Goal: Check status

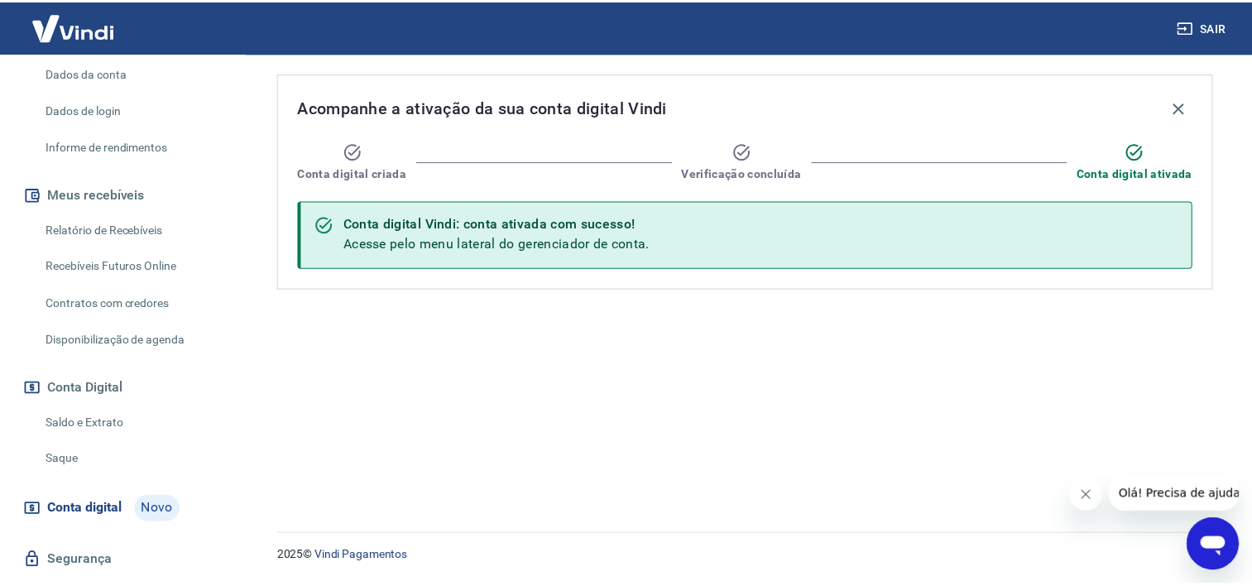
scroll to position [280, 0]
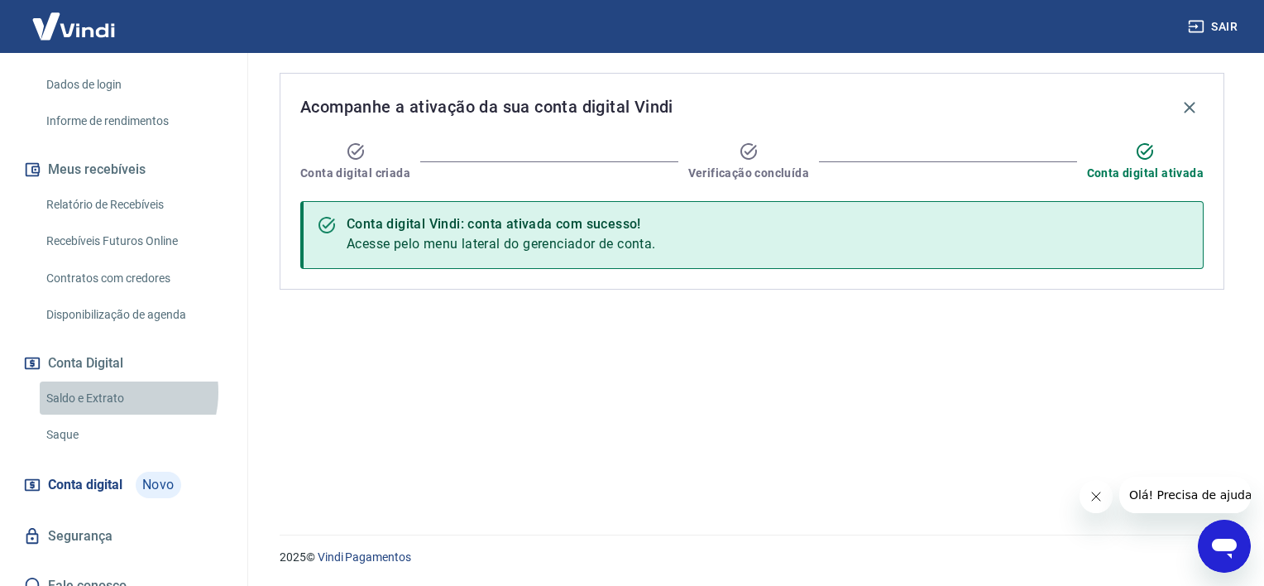
click at [110, 381] on link "Saldo e Extrato" at bounding box center [134, 398] width 188 height 34
